Goal: Information Seeking & Learning: Learn about a topic

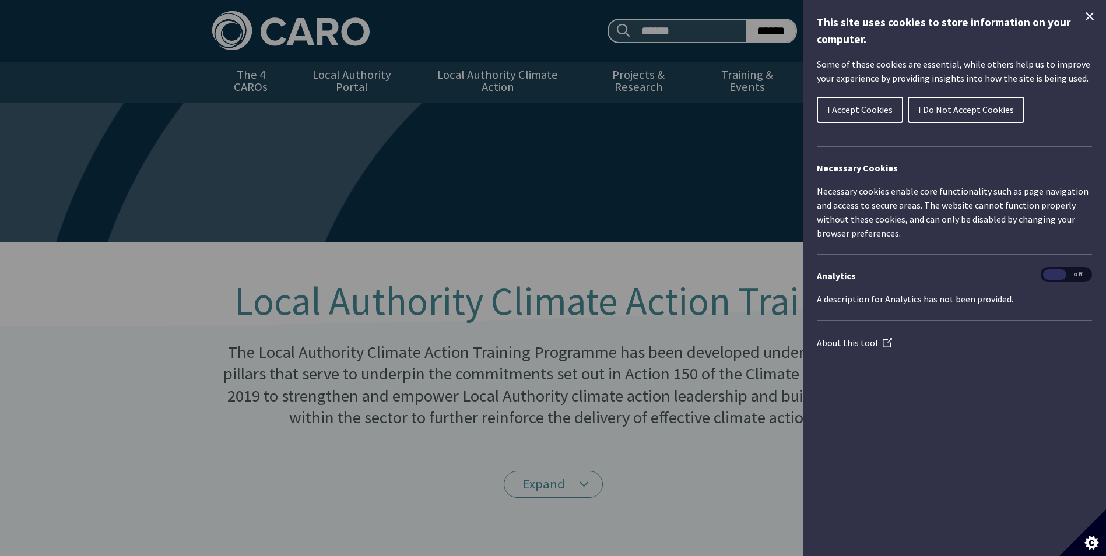
click at [864, 115] on span "I Accept Cookies" at bounding box center [859, 110] width 65 height 12
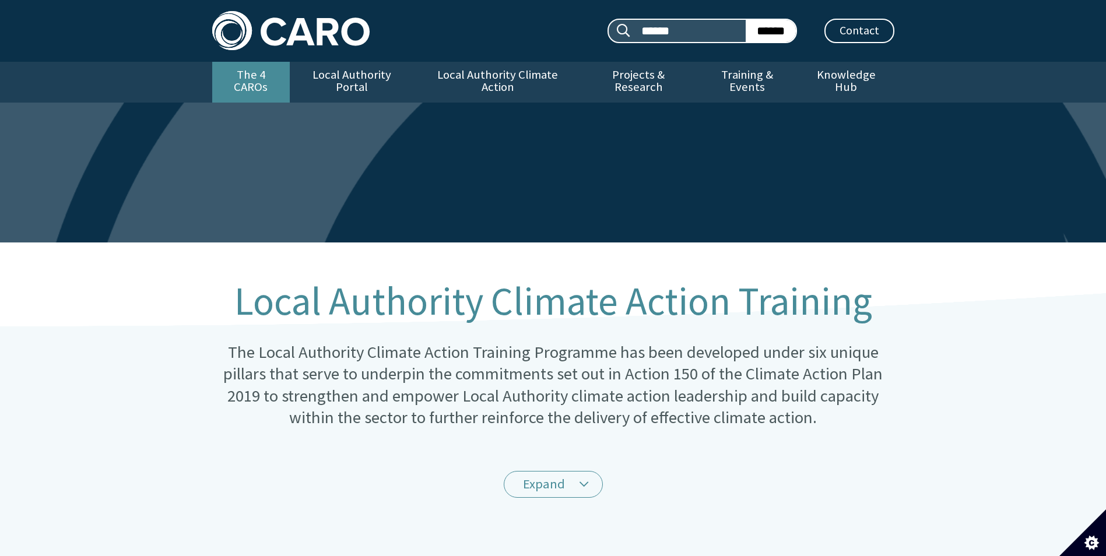
click at [259, 81] on link "The 4 CAROs" at bounding box center [251, 82] width 78 height 41
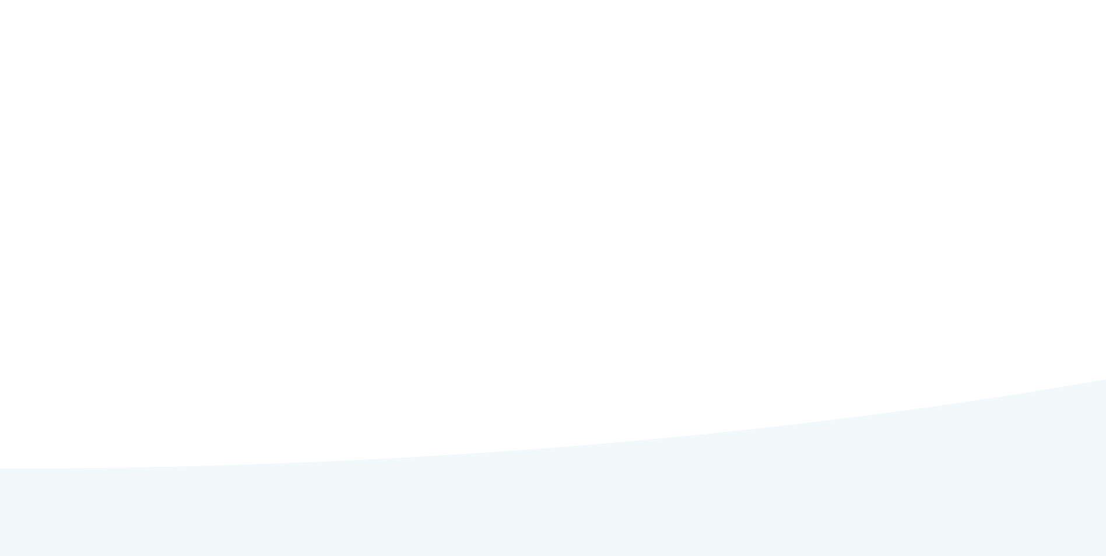
type input "******"
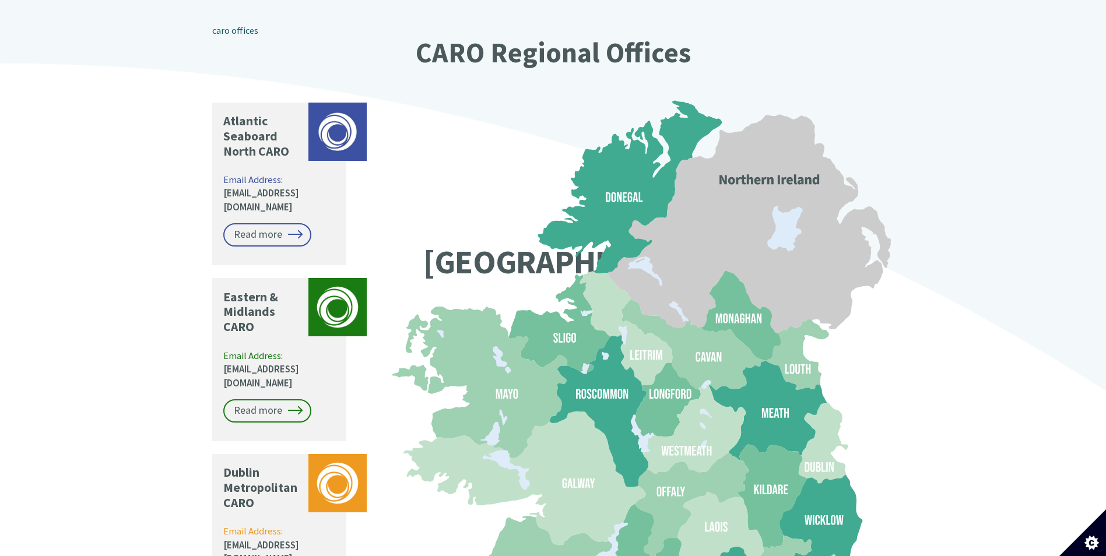
scroll to position [879, 0]
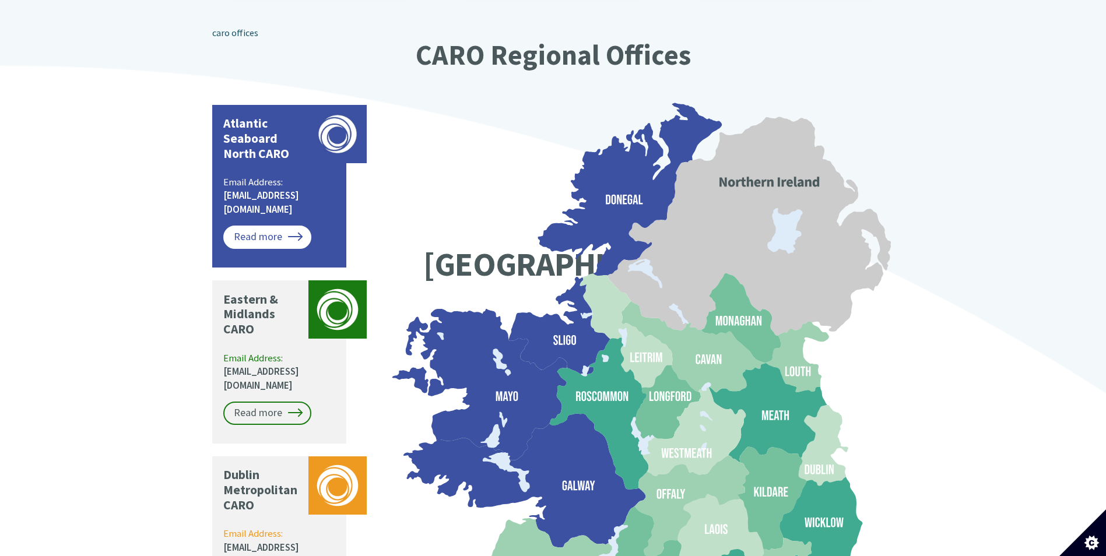
click at [278, 226] on link "Read more" at bounding box center [267, 237] width 88 height 23
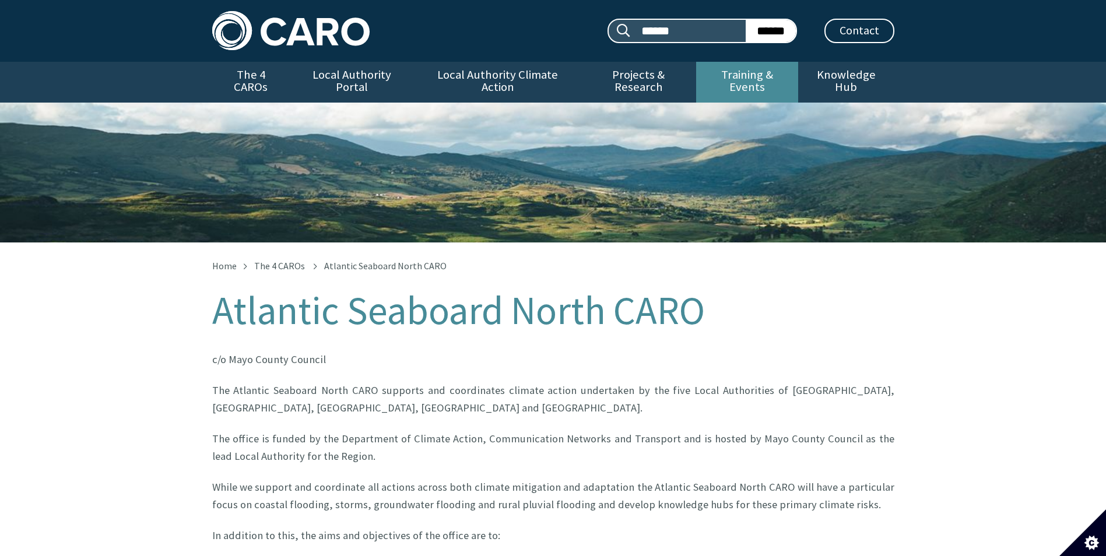
click at [762, 82] on link "Training & Events" at bounding box center [747, 82] width 102 height 41
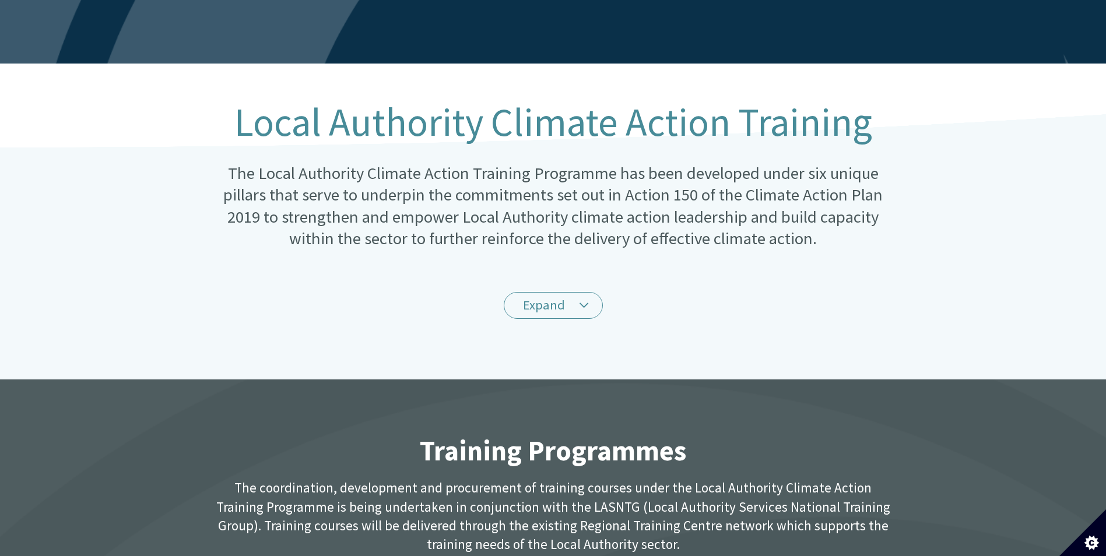
scroll to position [128, 0]
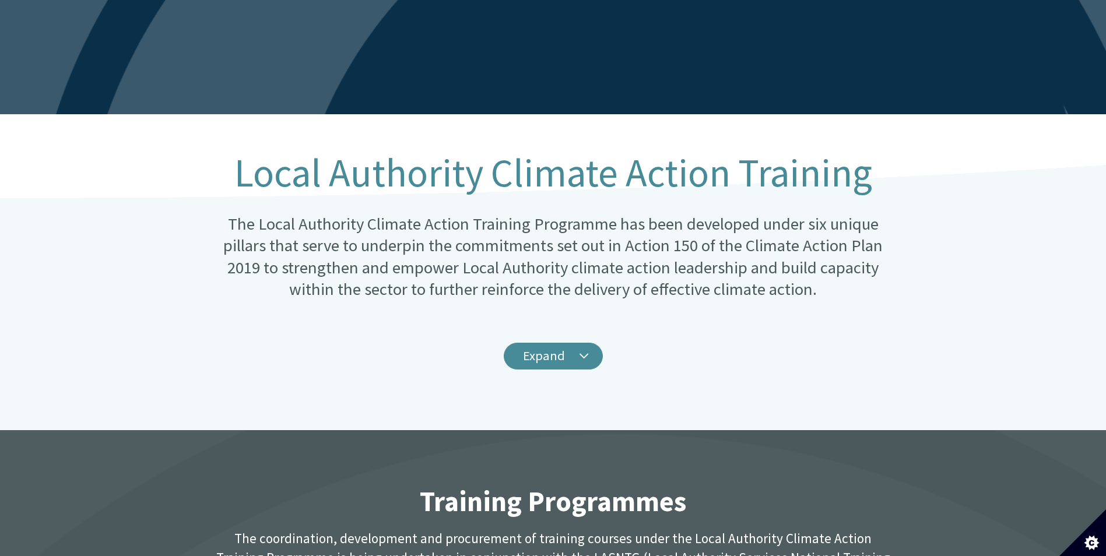
click at [587, 359] on link "Expand" at bounding box center [553, 356] width 99 height 27
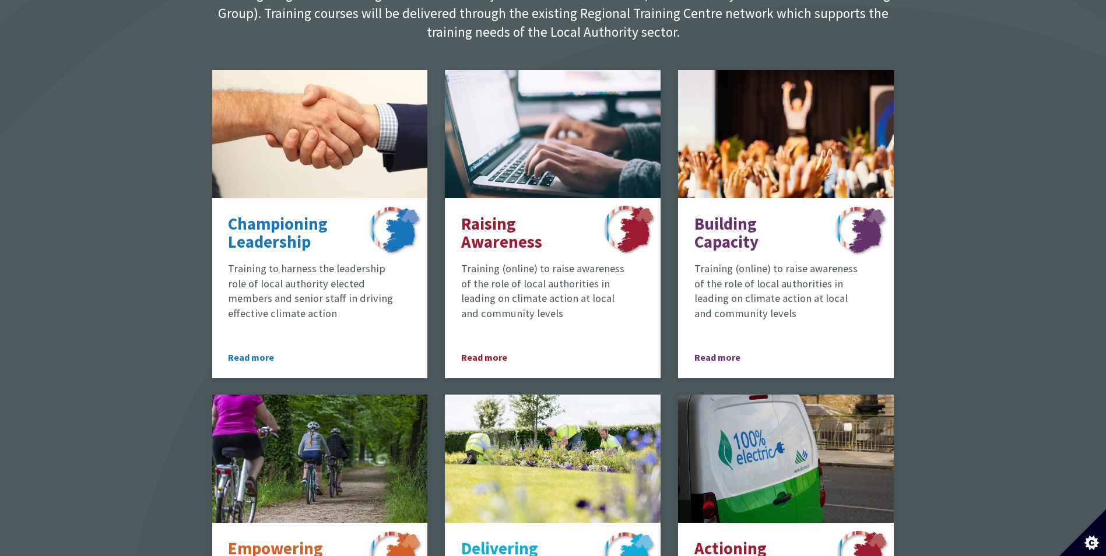
scroll to position [1060, 0]
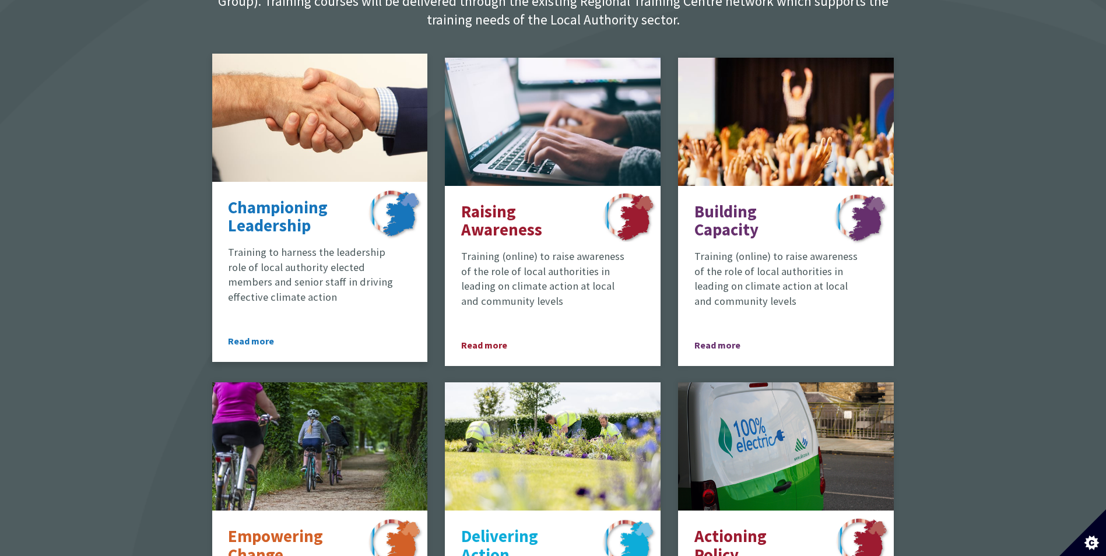
click at [261, 348] on span "Read more" at bounding box center [260, 341] width 65 height 14
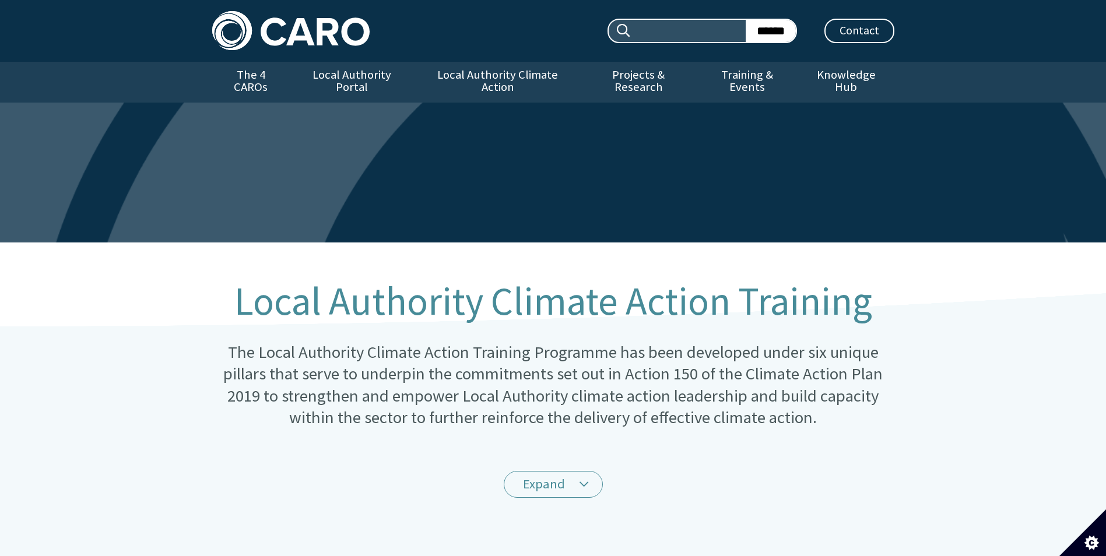
scroll to position [1060, 0]
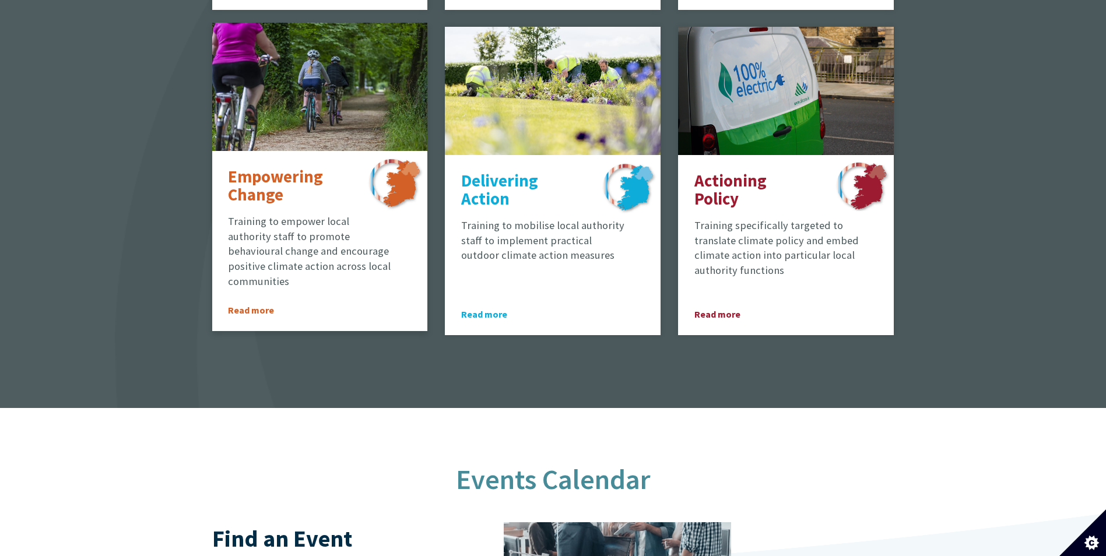
click at [236, 183] on p "Empowering Change" at bounding box center [288, 186] width 120 height 37
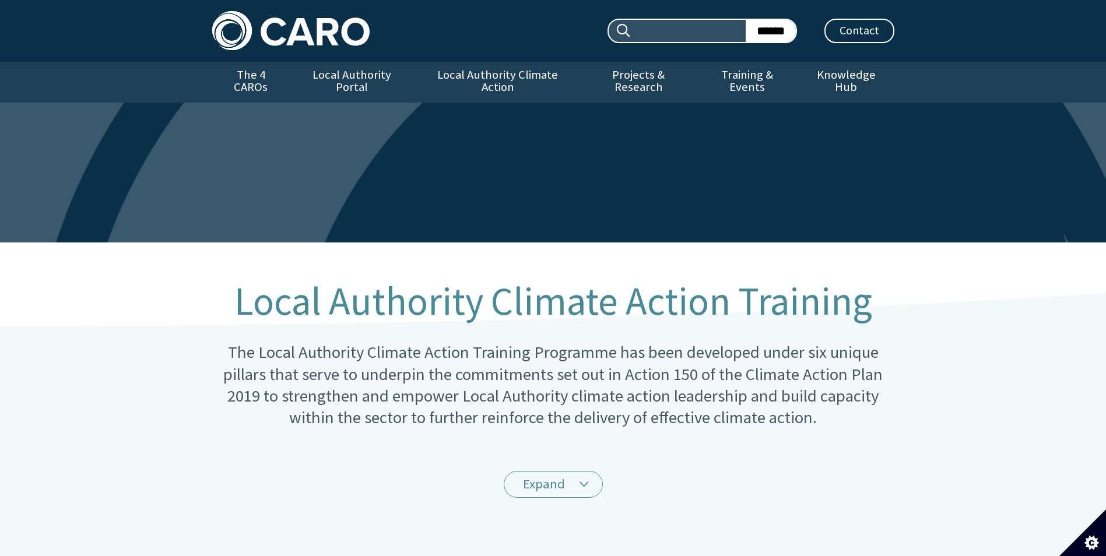
scroll to position [1060, 0]
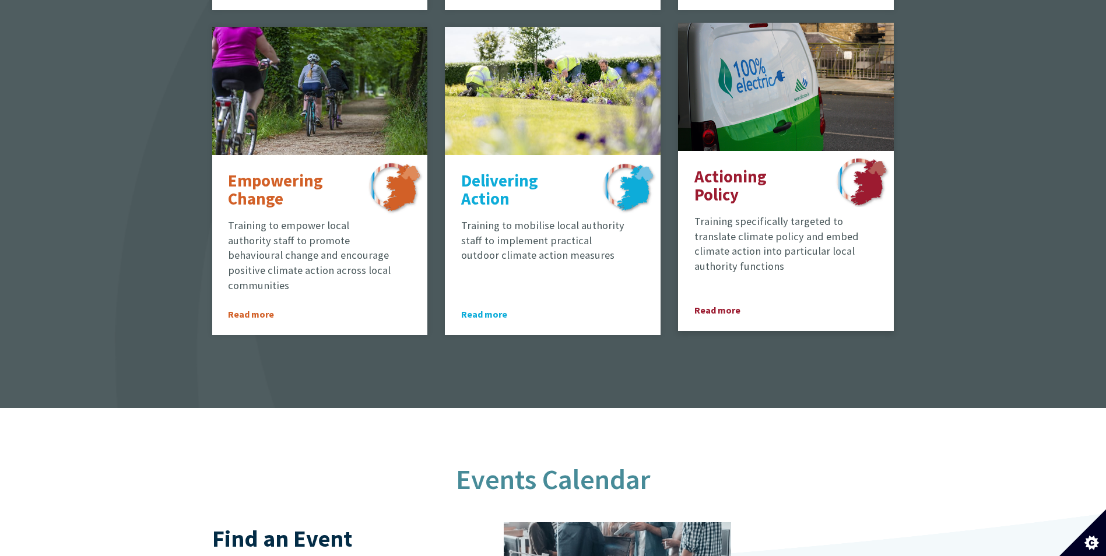
click at [746, 187] on p "Actioning Policy" at bounding box center [755, 186] width 120 height 37
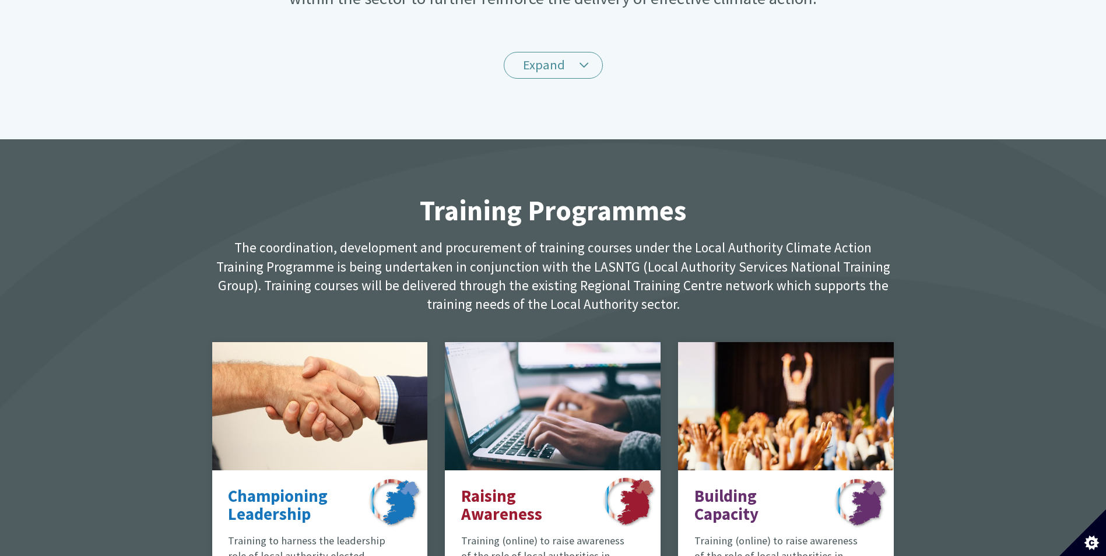
scroll to position [502, 0]
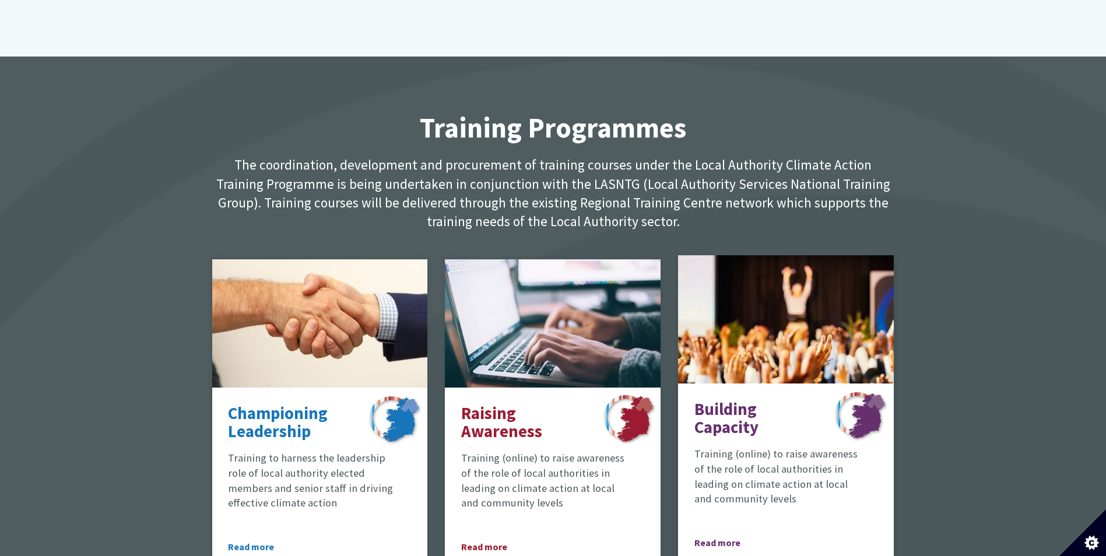
click at [740, 419] on p "Building Capacity" at bounding box center [755, 419] width 120 height 37
